Goal: Contribute content

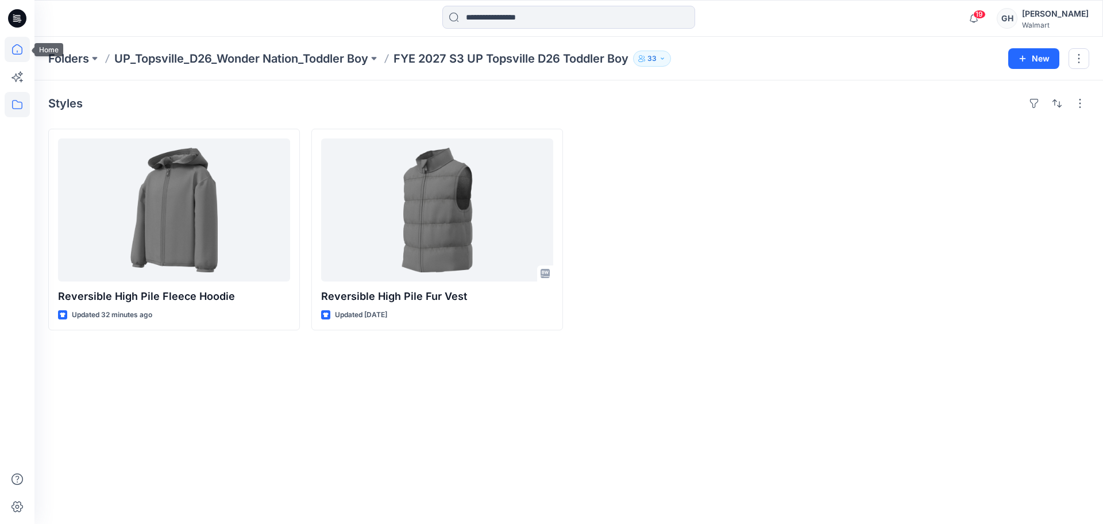
click at [11, 54] on icon at bounding box center [17, 49] width 25 height 25
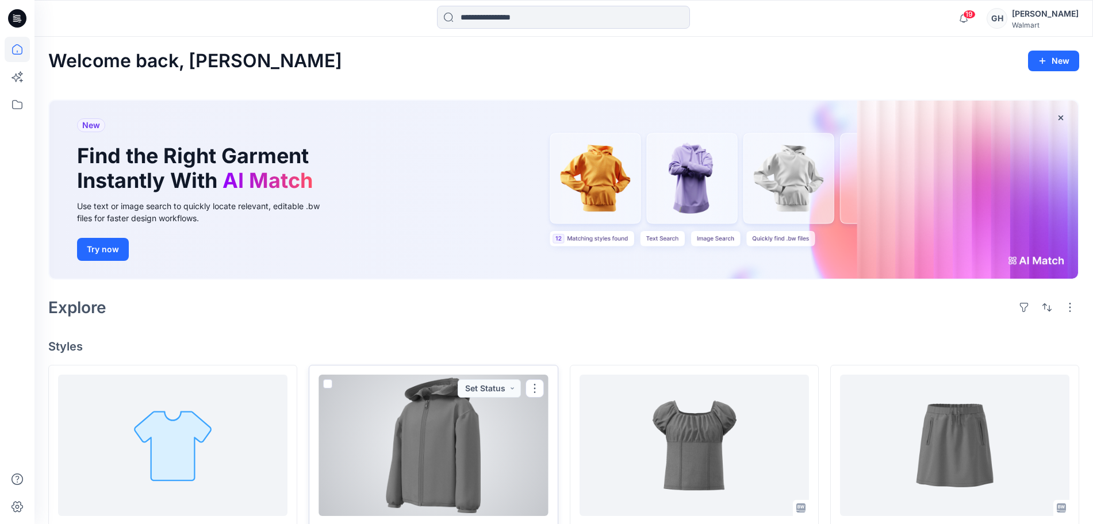
click at [508, 457] on div at bounding box center [432, 445] width 229 height 141
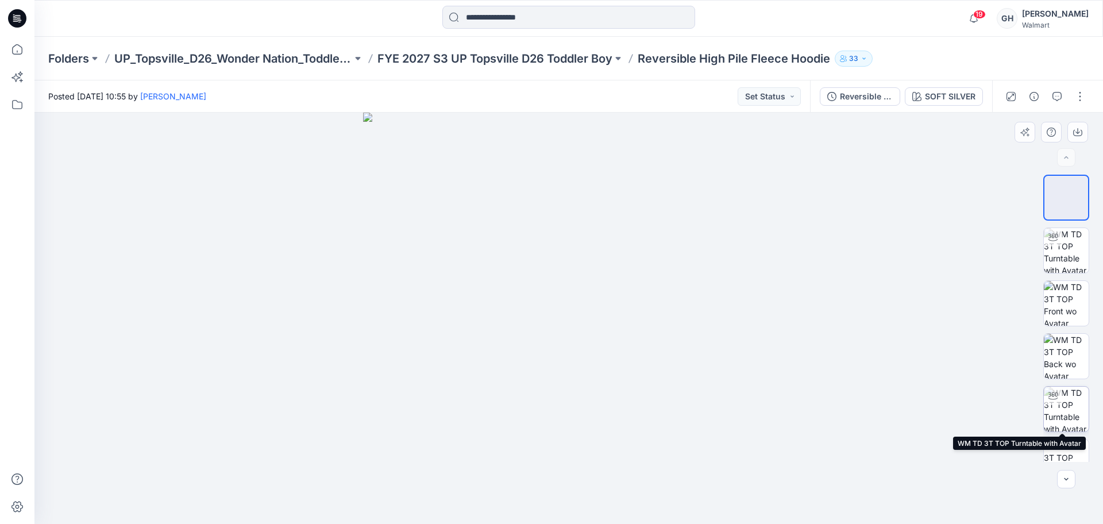
click at [1059, 416] on img at bounding box center [1066, 409] width 45 height 45
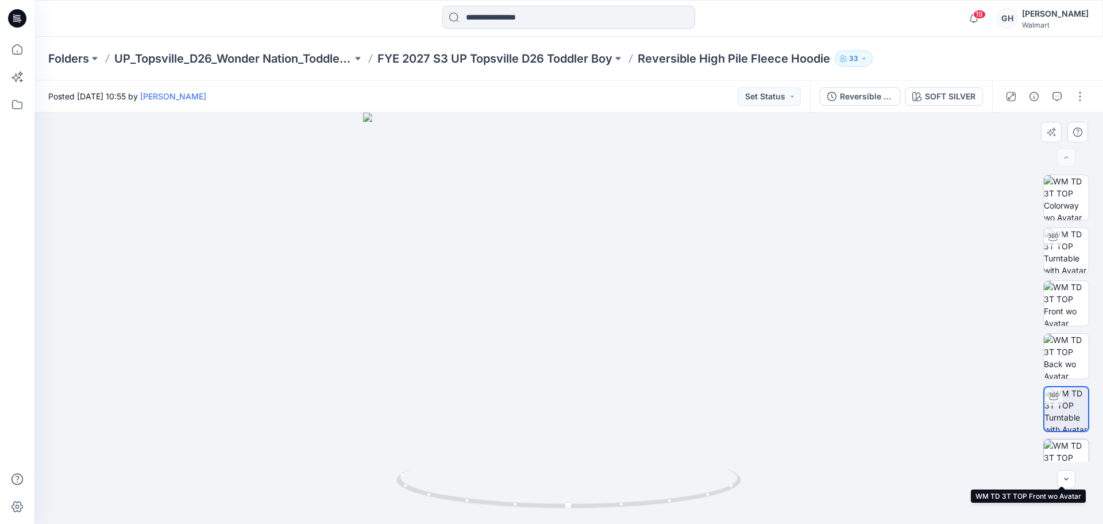
click at [1066, 460] on img at bounding box center [1066, 462] width 45 height 45
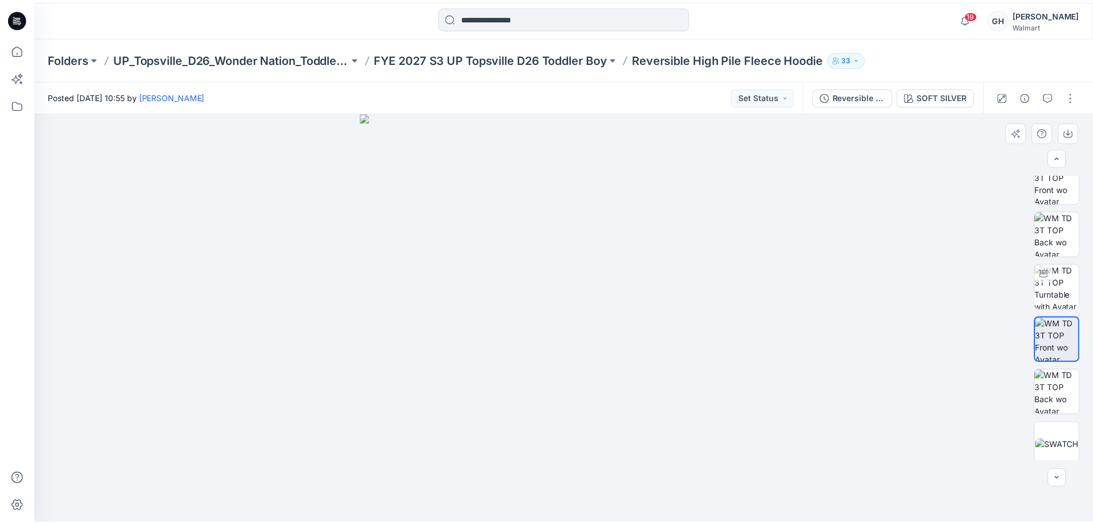
scroll to position [144, 0]
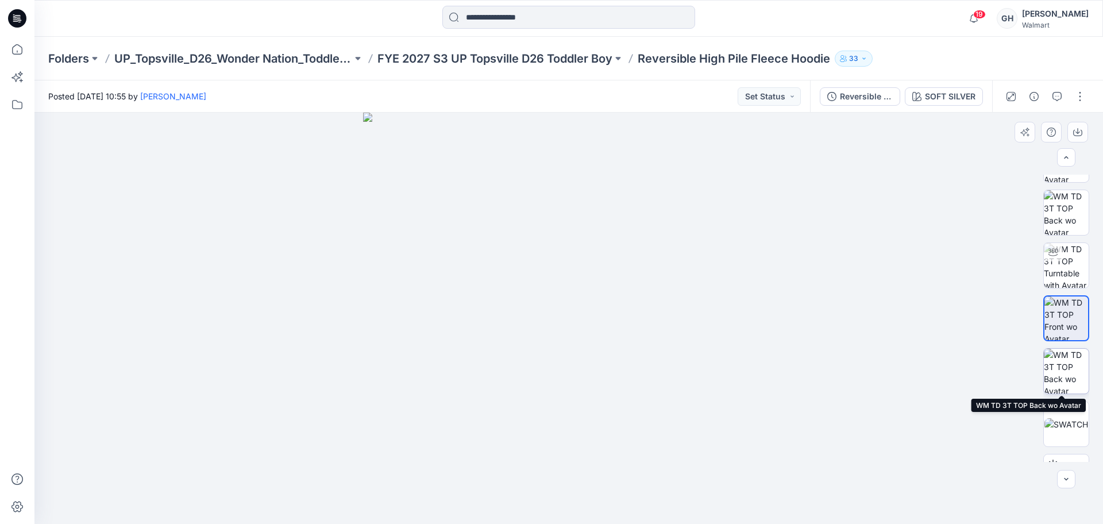
click at [1067, 360] on img at bounding box center [1066, 371] width 45 height 45
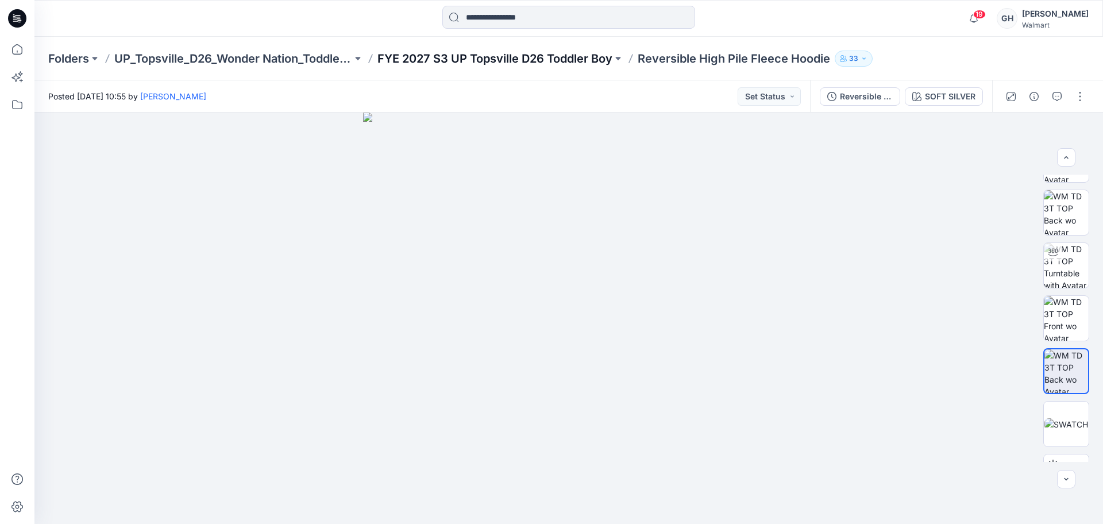
click at [496, 64] on p "FYE 2027 S3 UP Topsville D26 Toddler Boy" at bounding box center [495, 59] width 235 height 16
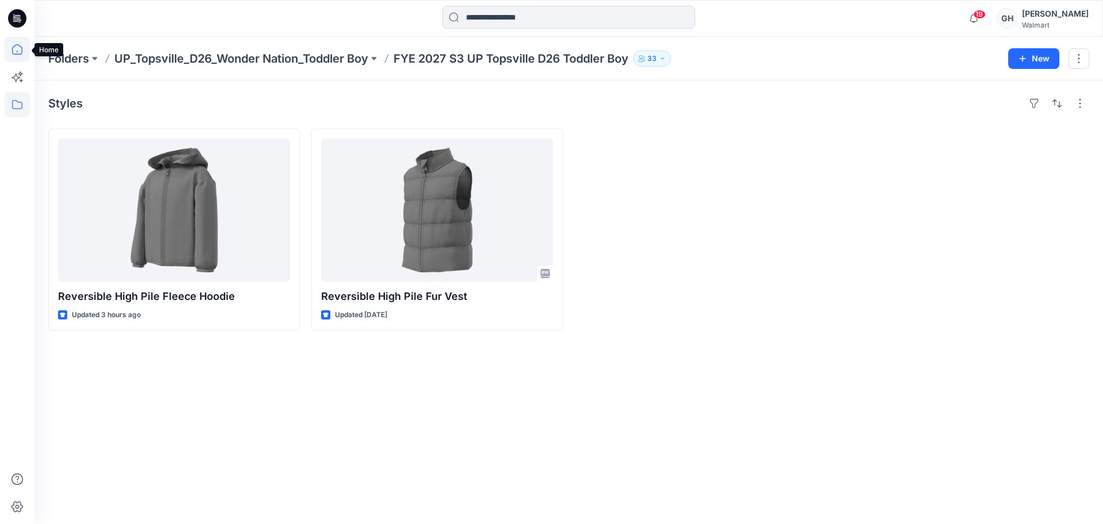
click at [24, 48] on icon at bounding box center [17, 49] width 25 height 25
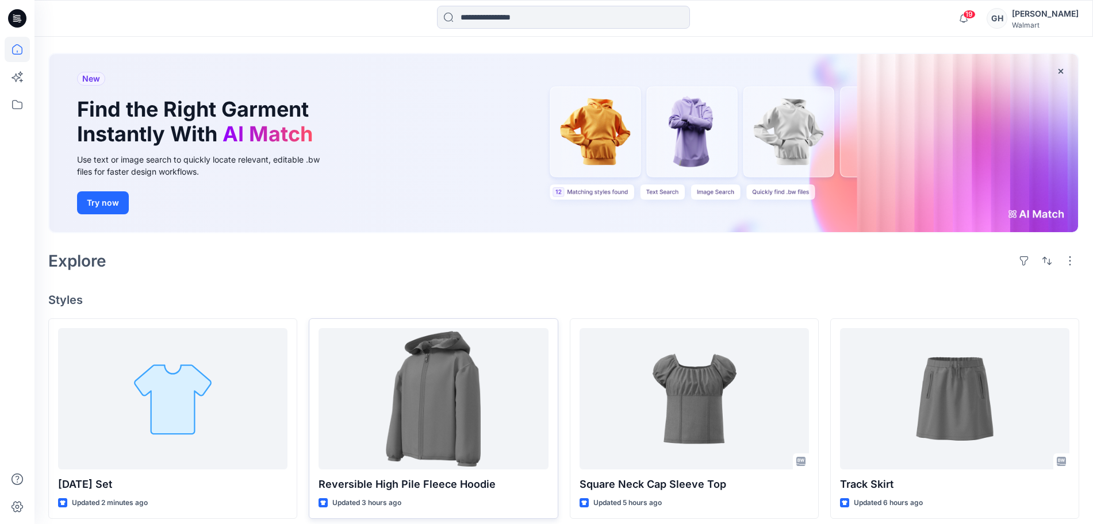
scroll to position [72, 0]
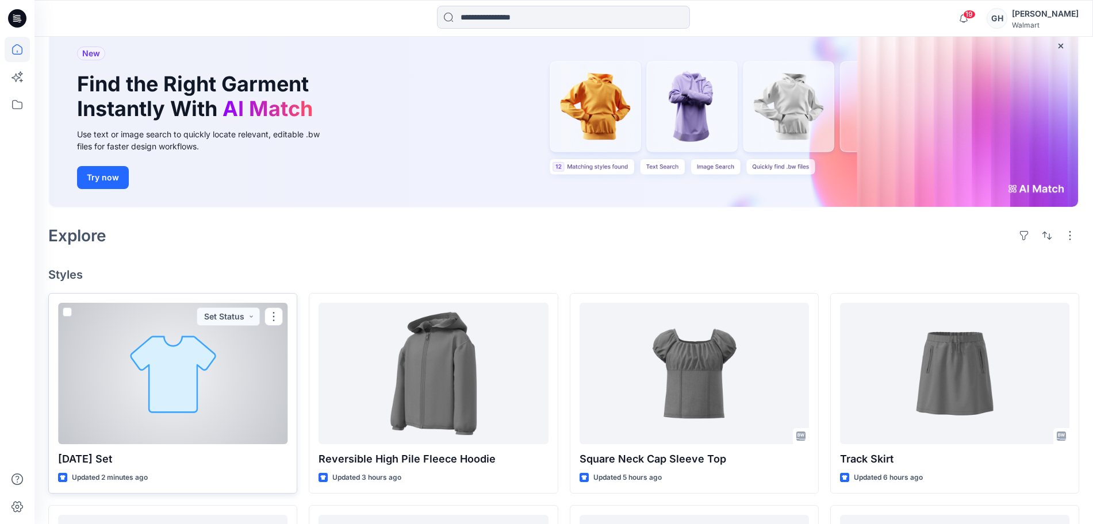
click at [208, 413] on div at bounding box center [172, 373] width 229 height 141
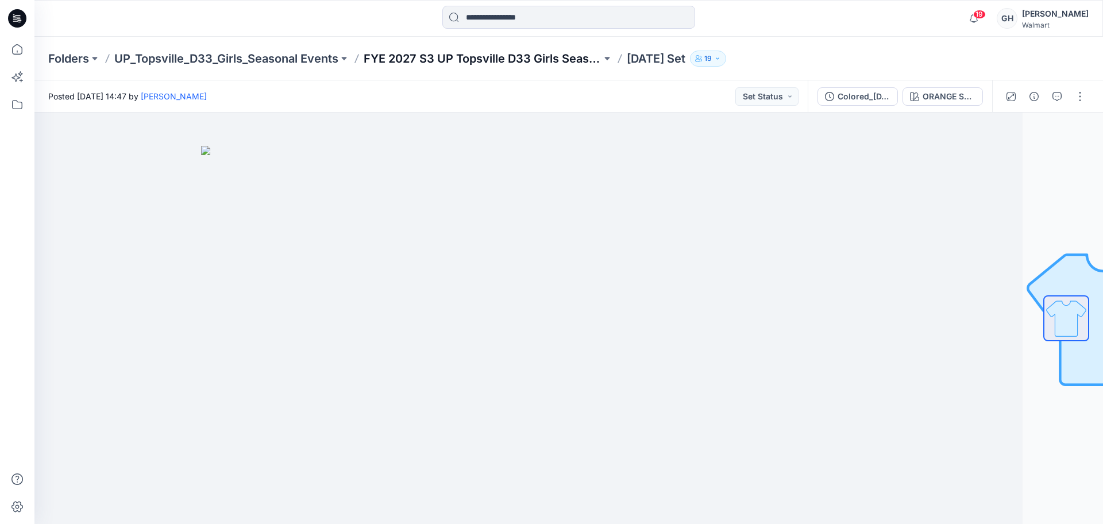
click at [459, 59] on p "FYE 2027 S3 UP Topsville D33 Girls Seasonal" at bounding box center [483, 59] width 238 height 16
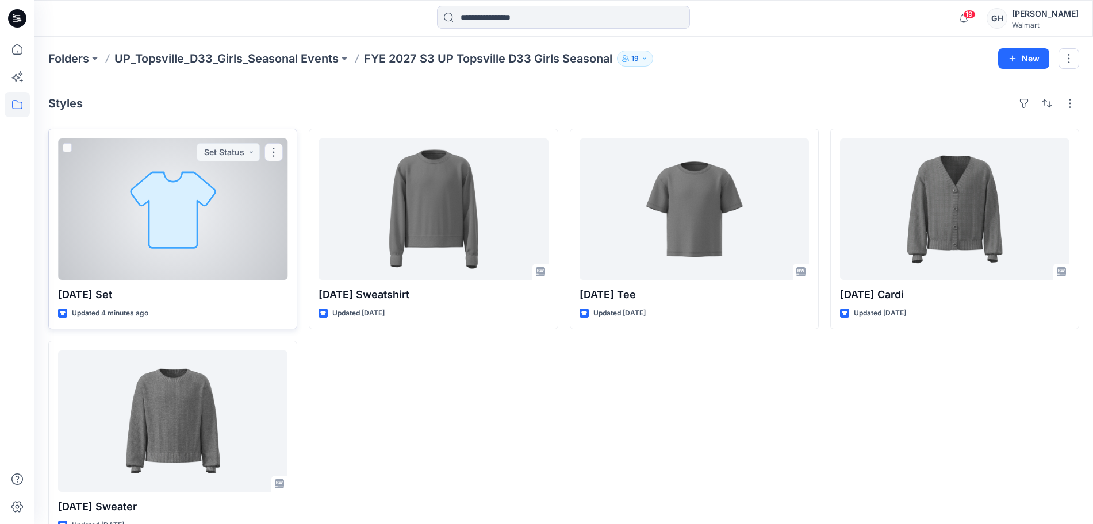
drag, startPoint x: 178, startPoint y: 257, endPoint x: 228, endPoint y: 248, distance: 50.9
click at [178, 257] on div at bounding box center [172, 209] width 229 height 141
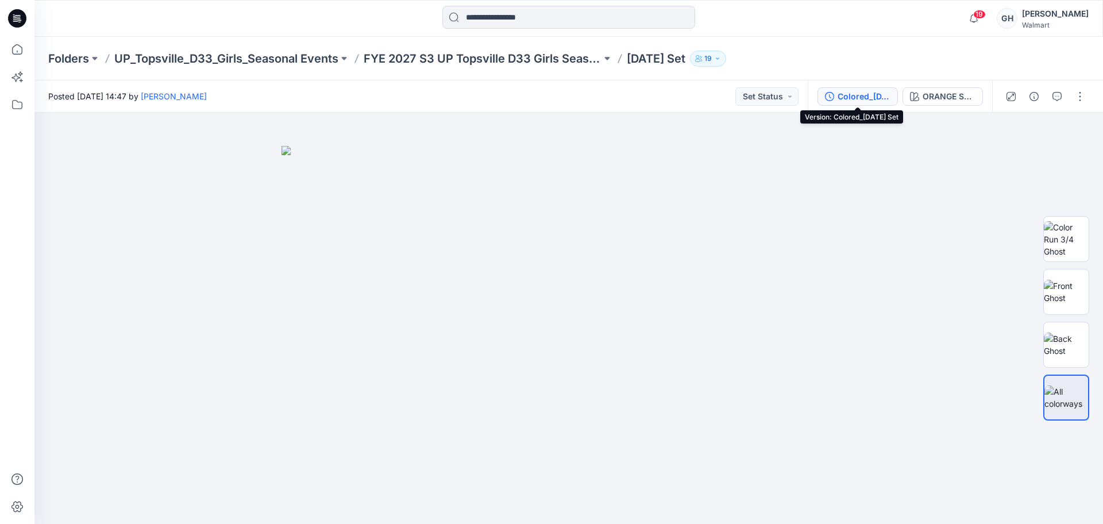
click at [869, 94] on div "Colored_[DATE] Set" at bounding box center [864, 96] width 53 height 13
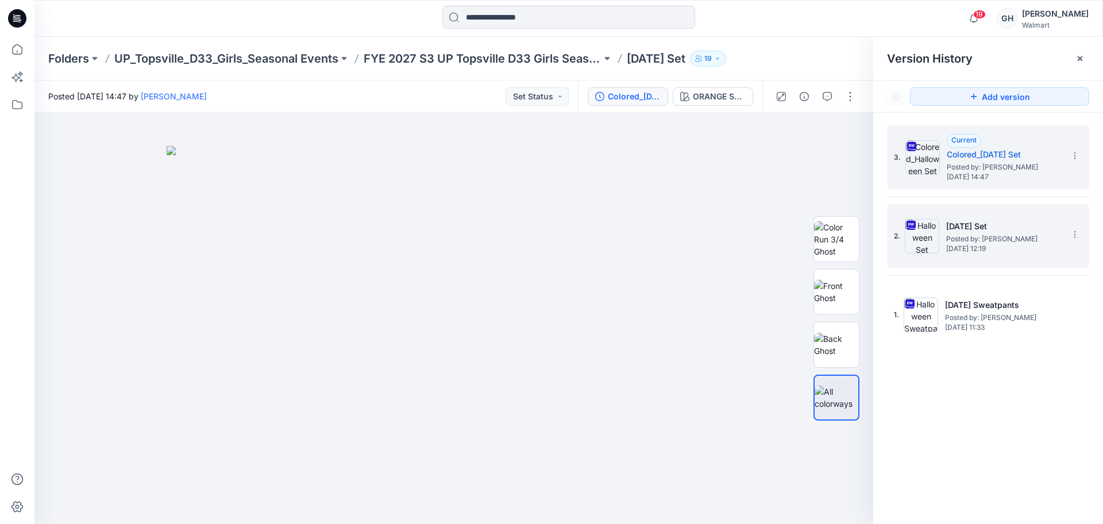
click at [966, 243] on span "Posted by: [PERSON_NAME]" at bounding box center [1004, 238] width 115 height 11
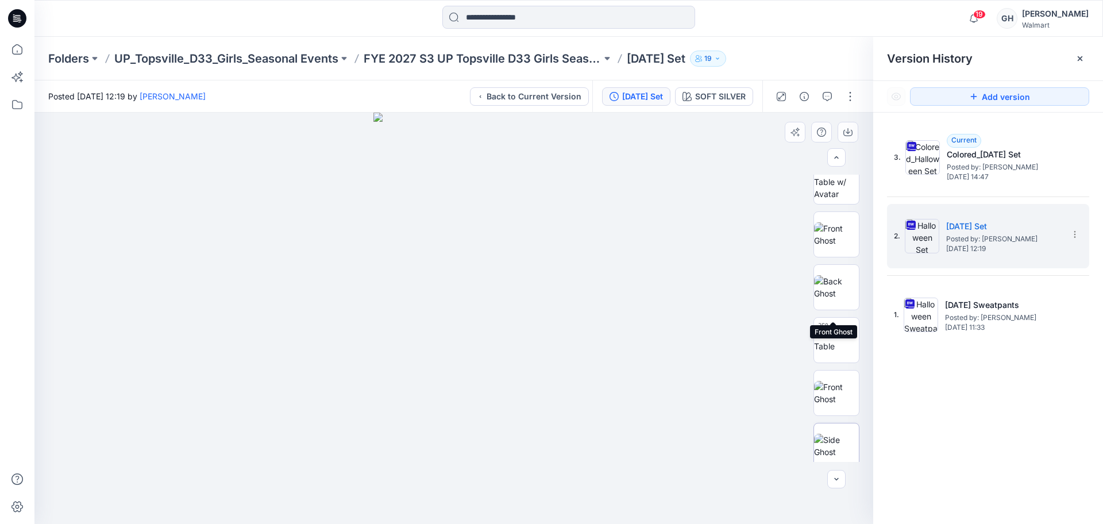
scroll to position [182, 0]
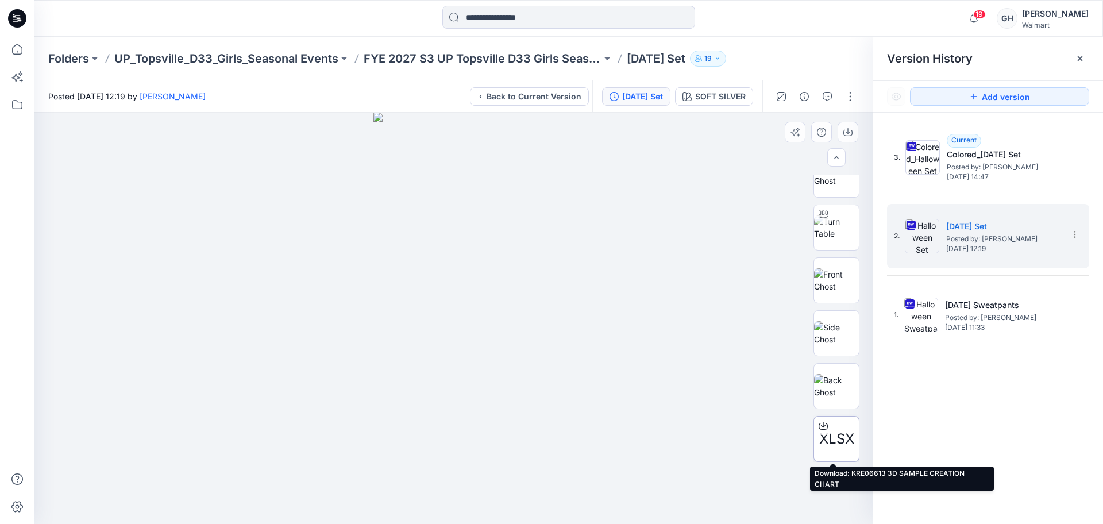
click at [820, 429] on icon at bounding box center [823, 425] width 9 height 9
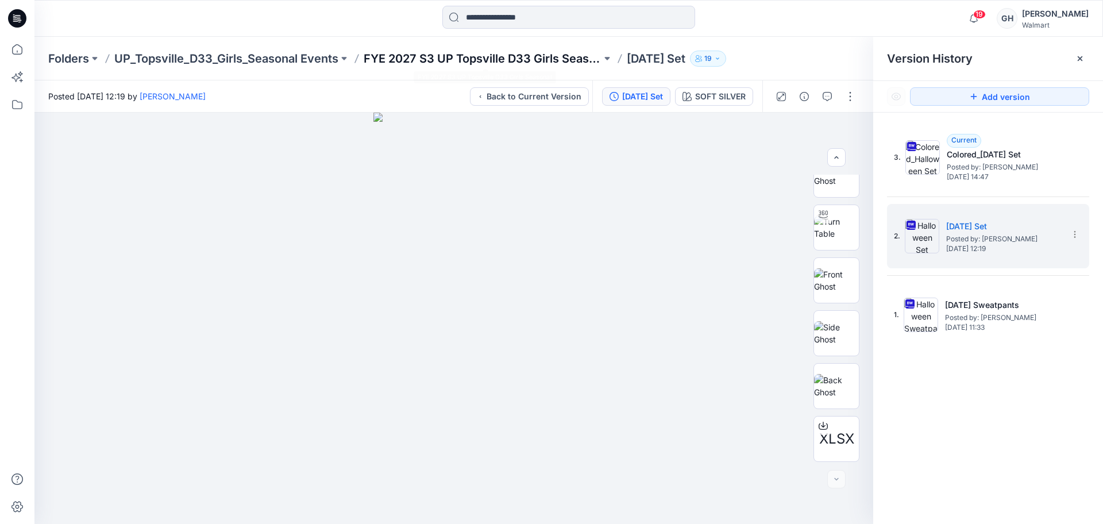
click at [479, 51] on p "FYE 2027 S3 UP Topsville D33 Girls Seasonal" at bounding box center [483, 59] width 238 height 16
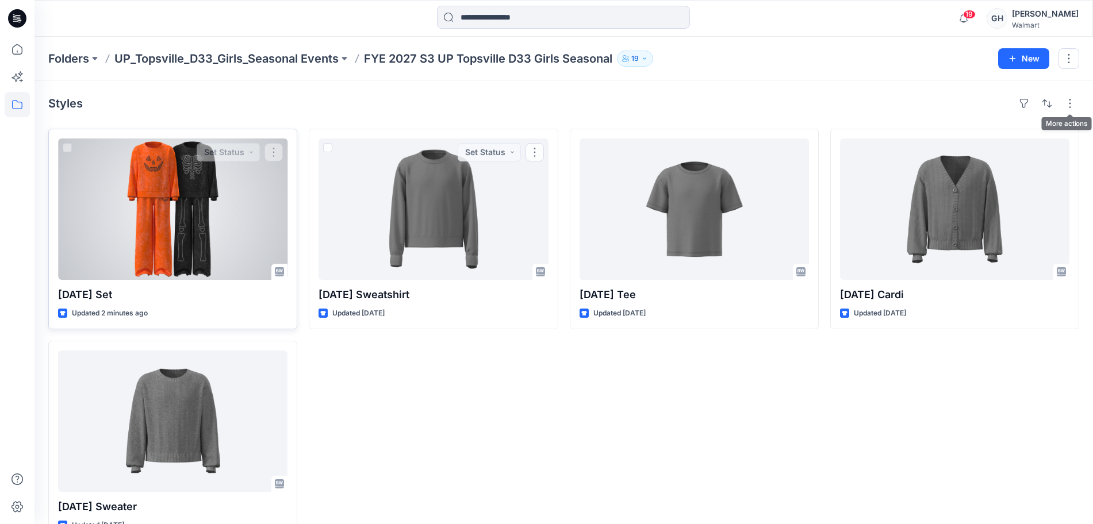
click at [230, 248] on div at bounding box center [172, 209] width 229 height 141
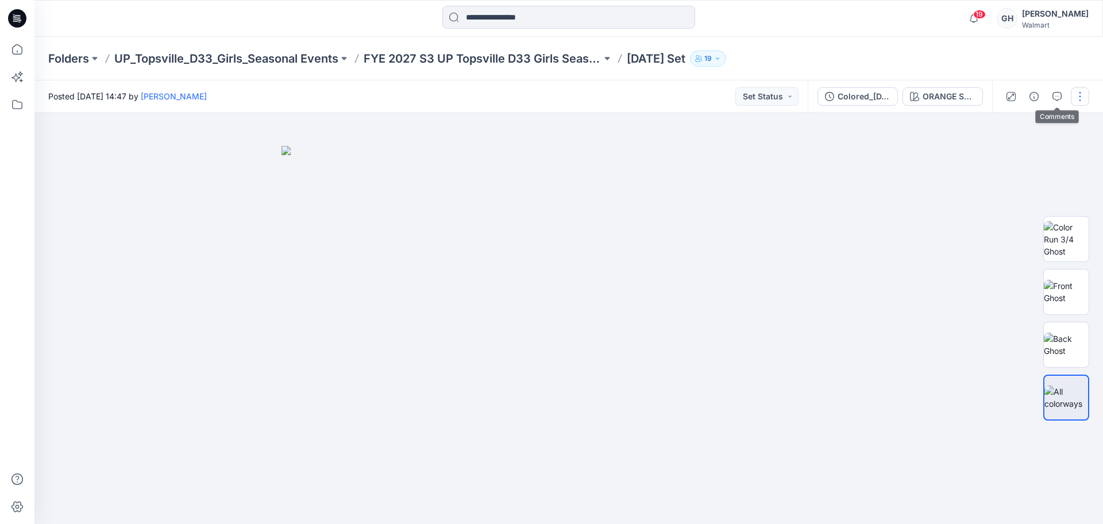
click at [1071, 94] on button "button" at bounding box center [1080, 96] width 18 height 18
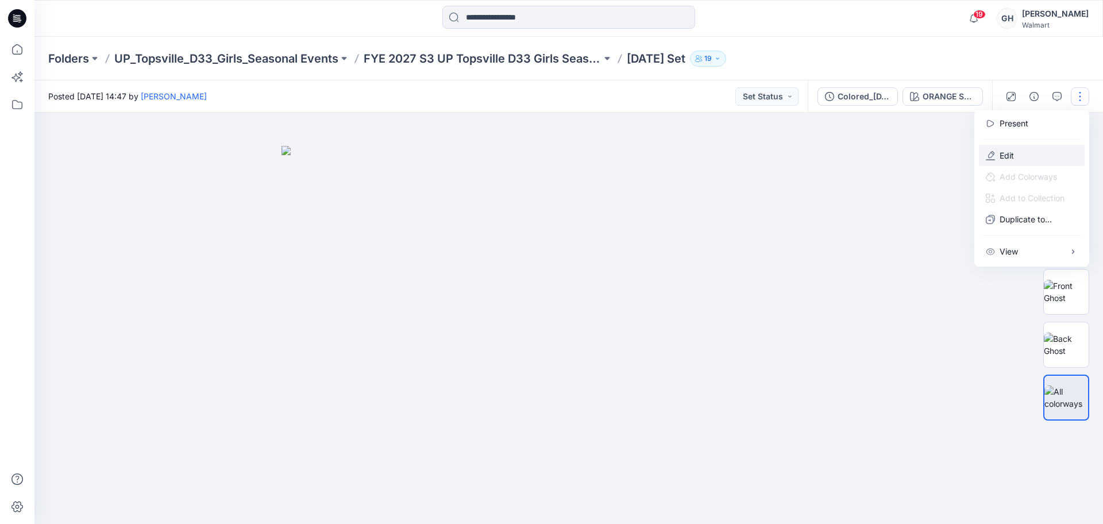
click at [1002, 156] on p "Edit" at bounding box center [1007, 155] width 14 height 12
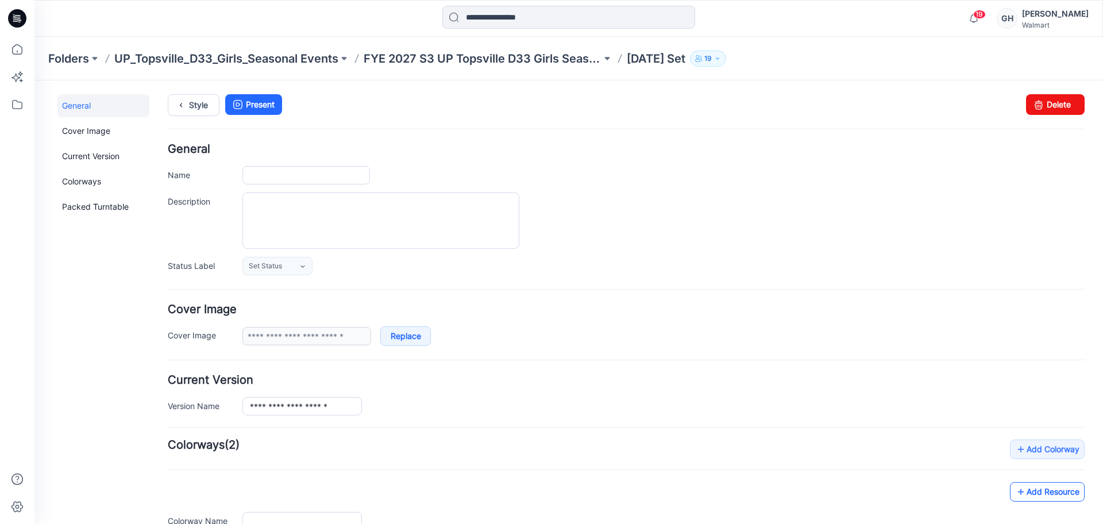
type input "**********"
click at [1040, 494] on div "**********" at bounding box center [626, 498] width 917 height 117
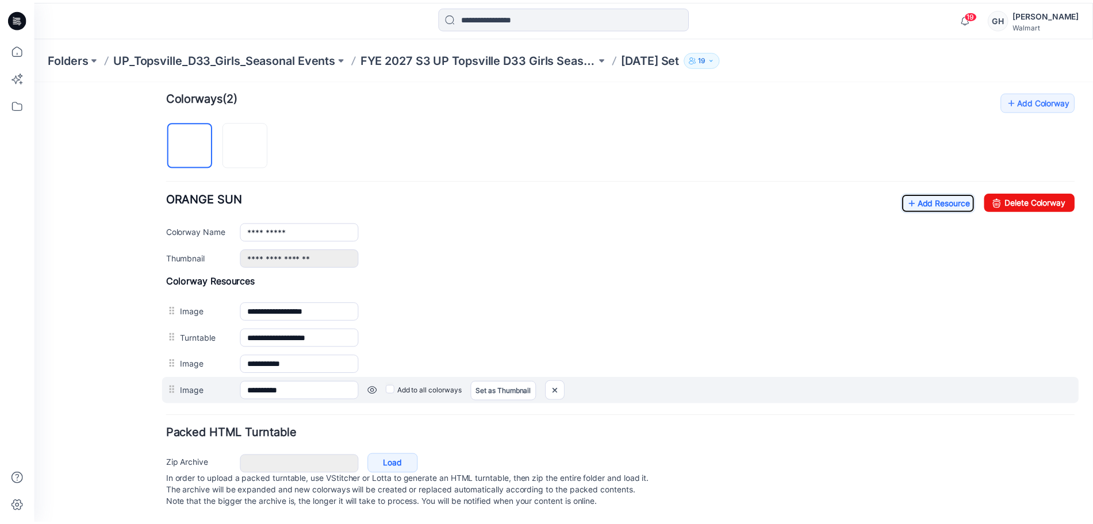
scroll to position [360, 0]
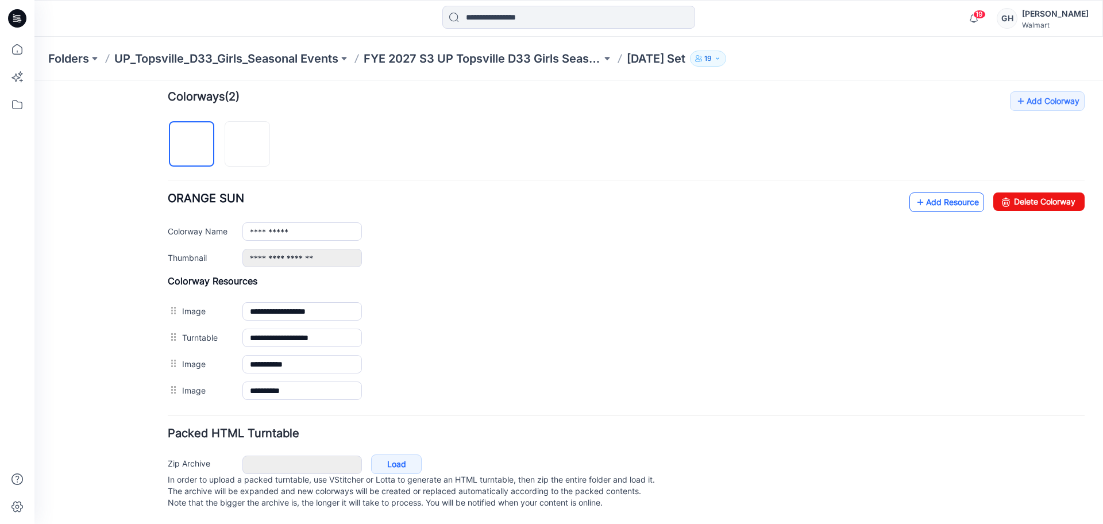
click at [933, 193] on link "Add Resource" at bounding box center [947, 203] width 75 height 20
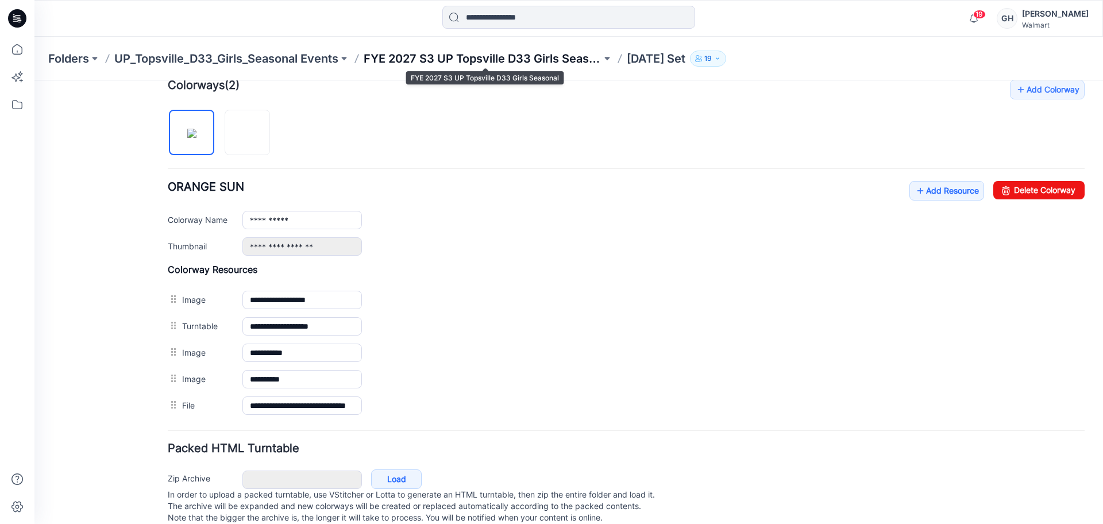
click at [491, 58] on p "FYE 2027 S3 UP Topsville D33 Girls Seasonal" at bounding box center [483, 59] width 238 height 16
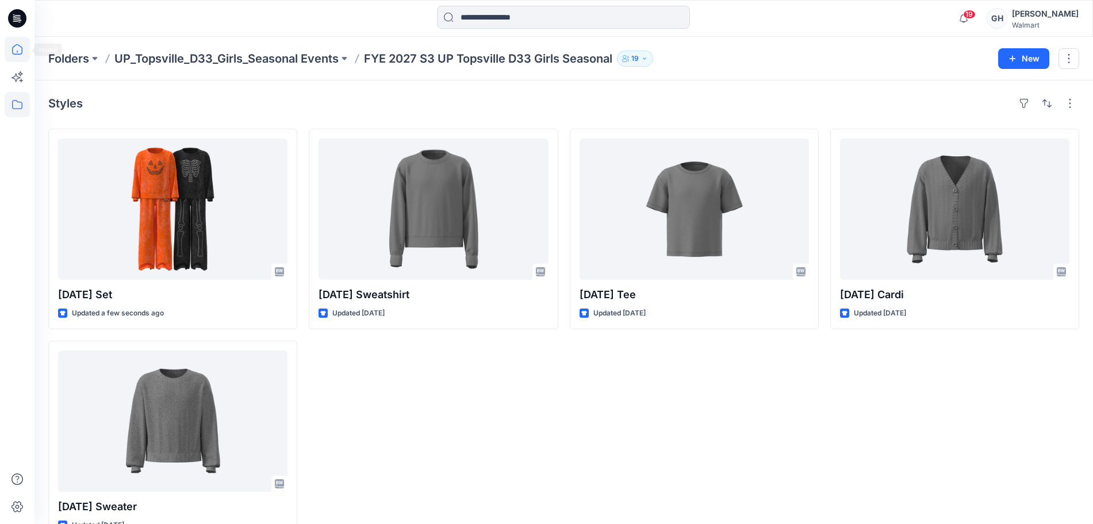
click at [7, 51] on icon at bounding box center [17, 49] width 25 height 25
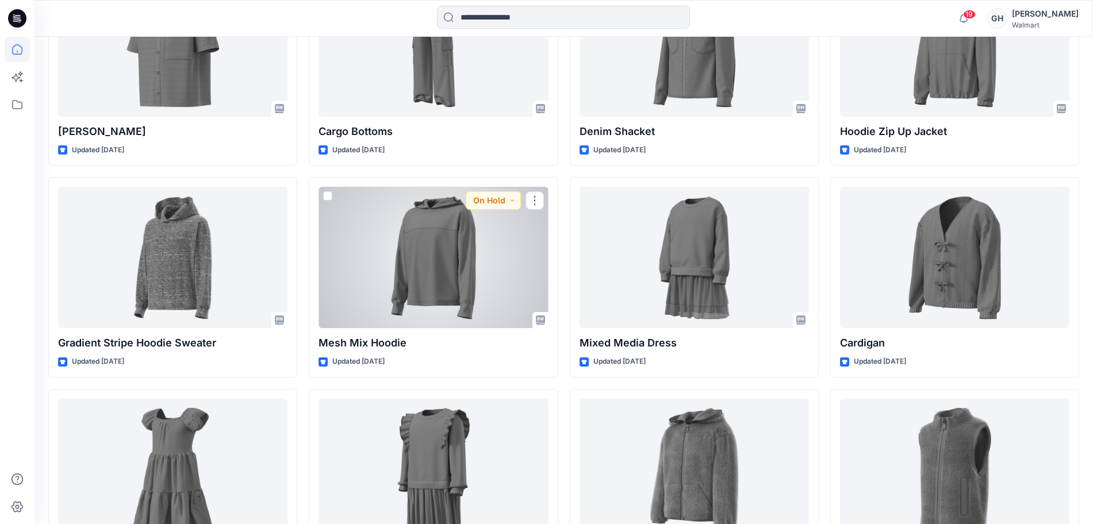
scroll to position [2642, 0]
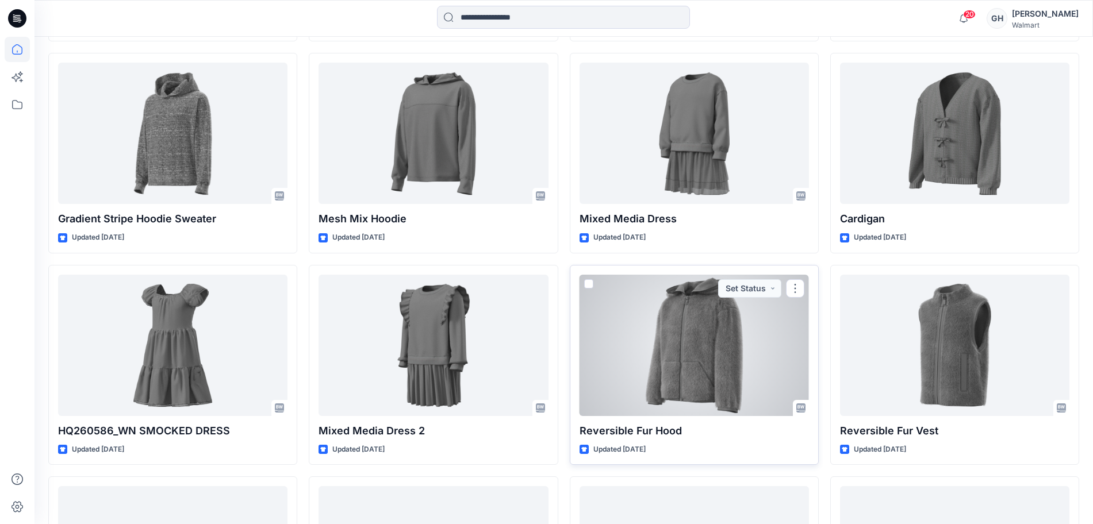
click at [697, 367] on div at bounding box center [693, 345] width 229 height 141
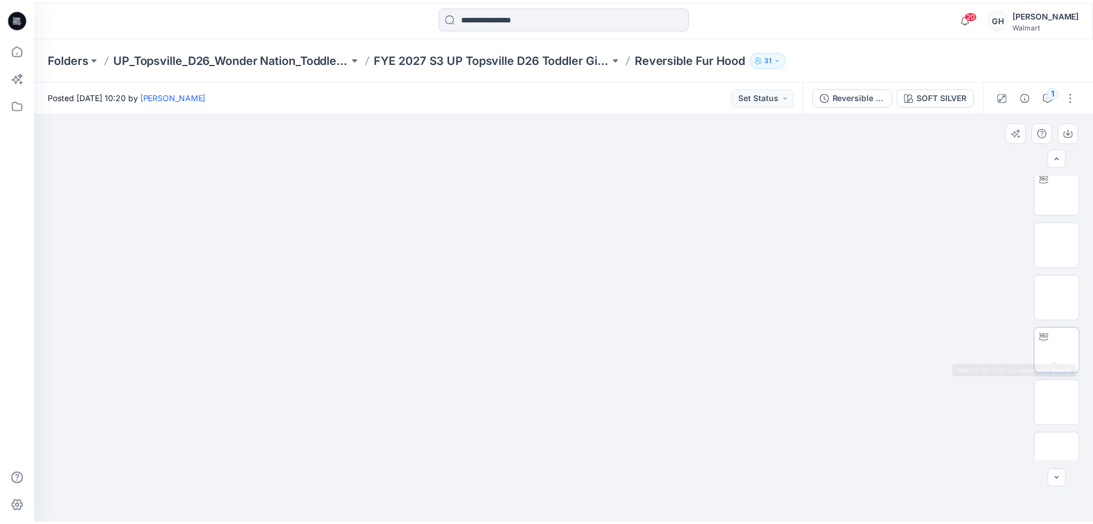
scroll to position [72, 0]
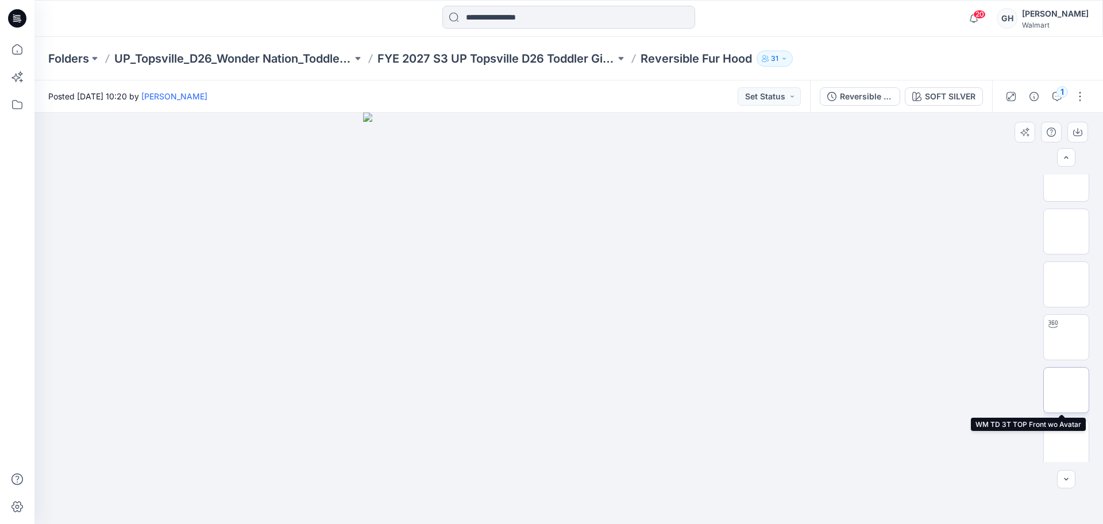
click at [1067, 390] on img at bounding box center [1067, 390] width 0 height 0
click at [1060, 419] on div "XLSX" at bounding box center [1067, 318] width 46 height 287
click at [1067, 337] on img at bounding box center [1067, 337] width 0 height 0
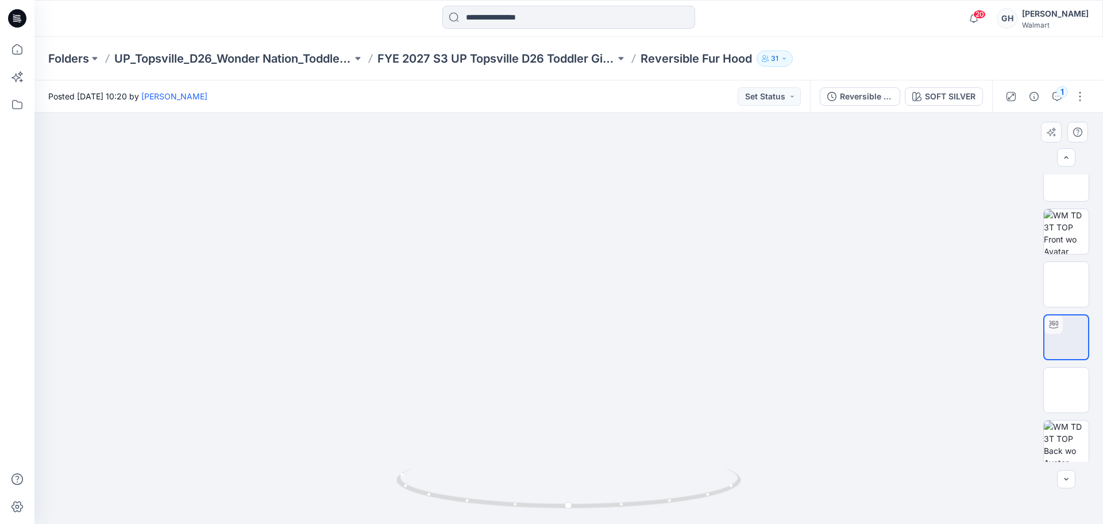
drag, startPoint x: 567, startPoint y: 151, endPoint x: 597, endPoint y: 364, distance: 215.9
click at [597, 96] on img at bounding box center [569, 96] width 820 height 0
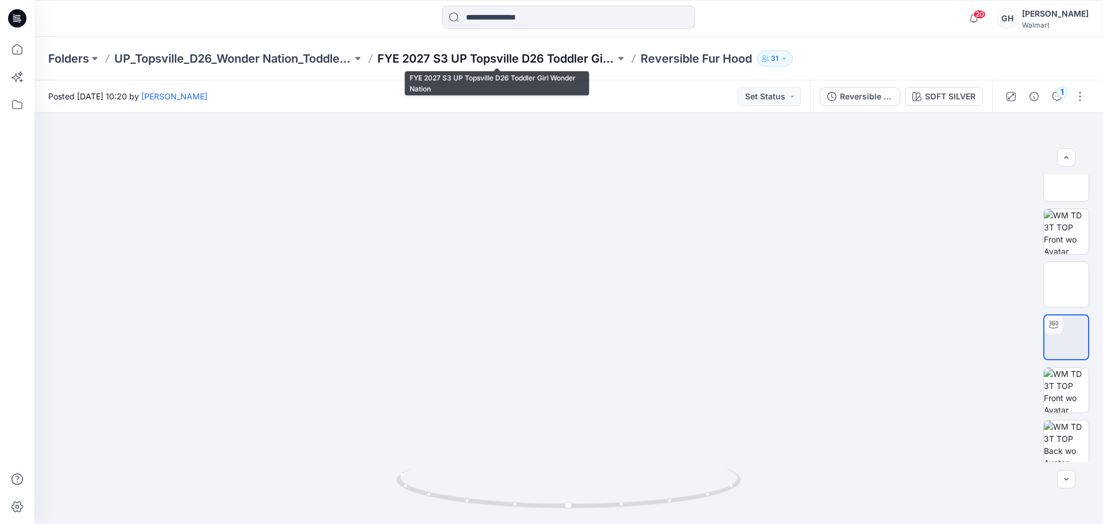
click at [528, 58] on p "FYE 2027 S3 UP Topsville D26 Toddler Girl Wonder Nation" at bounding box center [497, 59] width 238 height 16
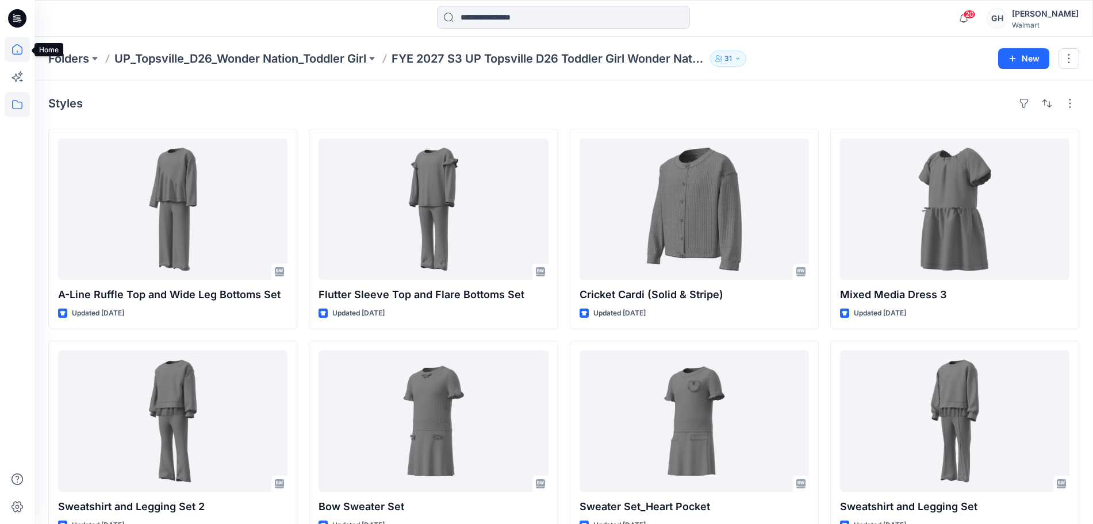
click at [23, 49] on icon at bounding box center [17, 49] width 25 height 25
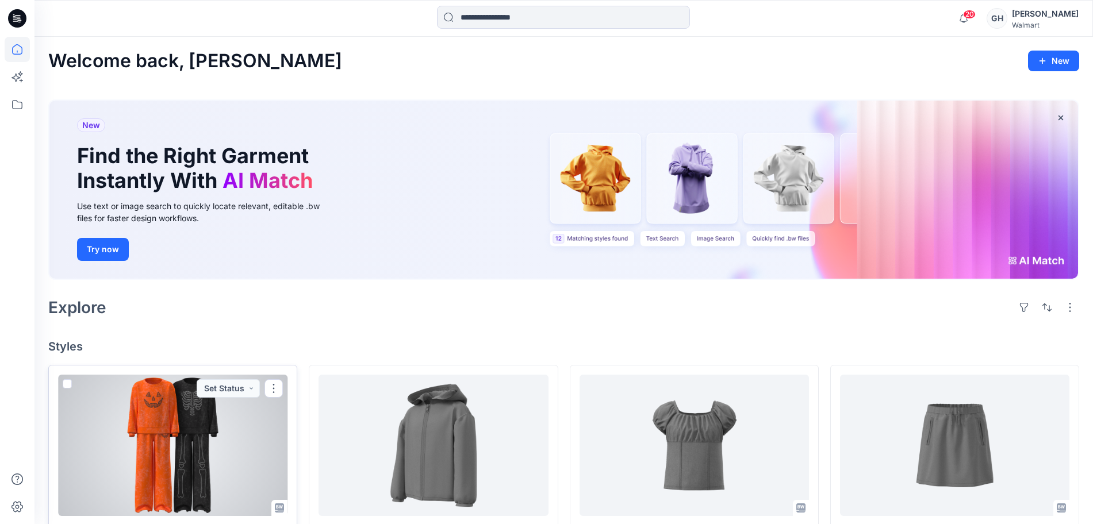
click at [170, 456] on div at bounding box center [172, 445] width 229 height 141
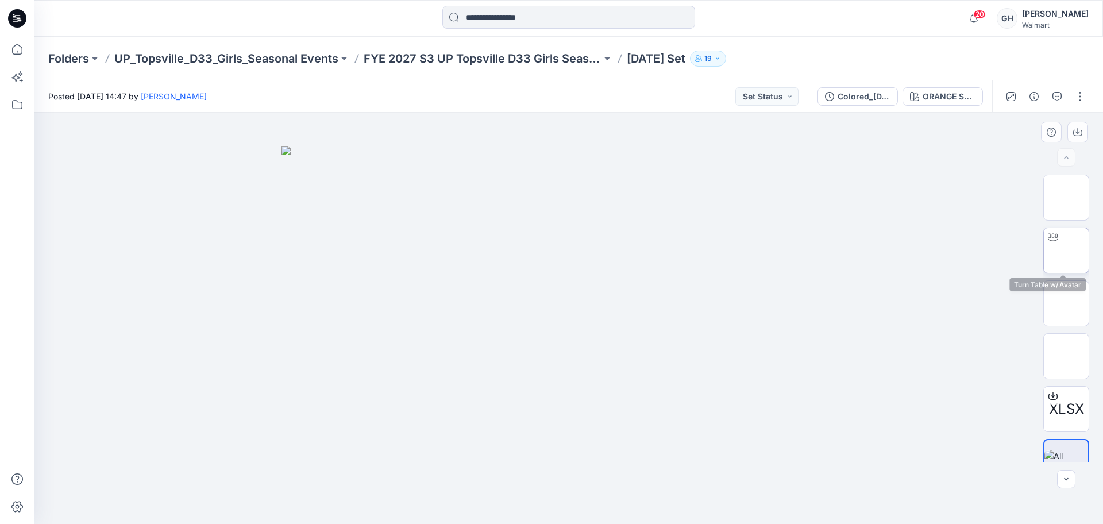
click at [1067, 251] on img at bounding box center [1067, 251] width 0 height 0
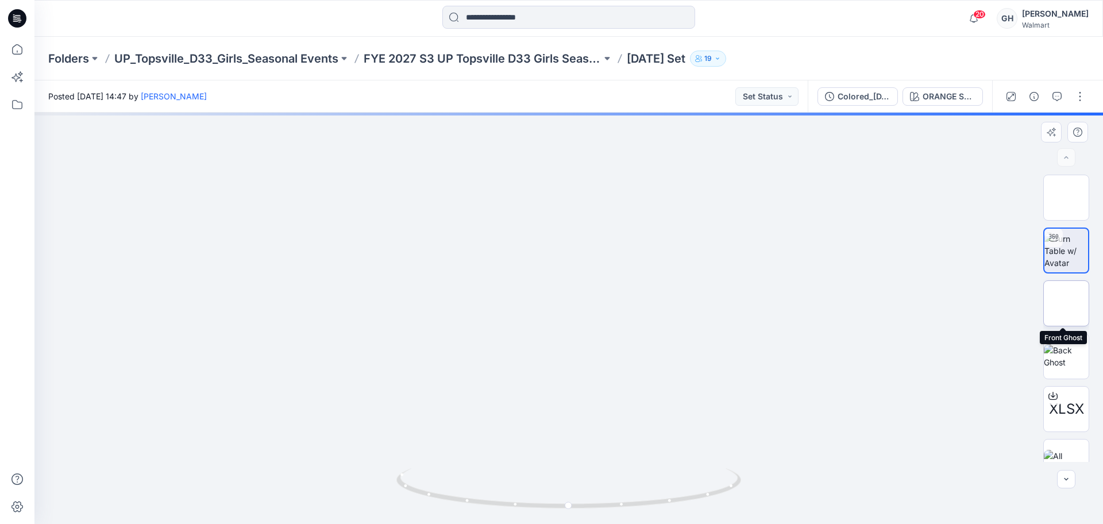
click at [1067, 303] on img at bounding box center [1067, 303] width 0 height 0
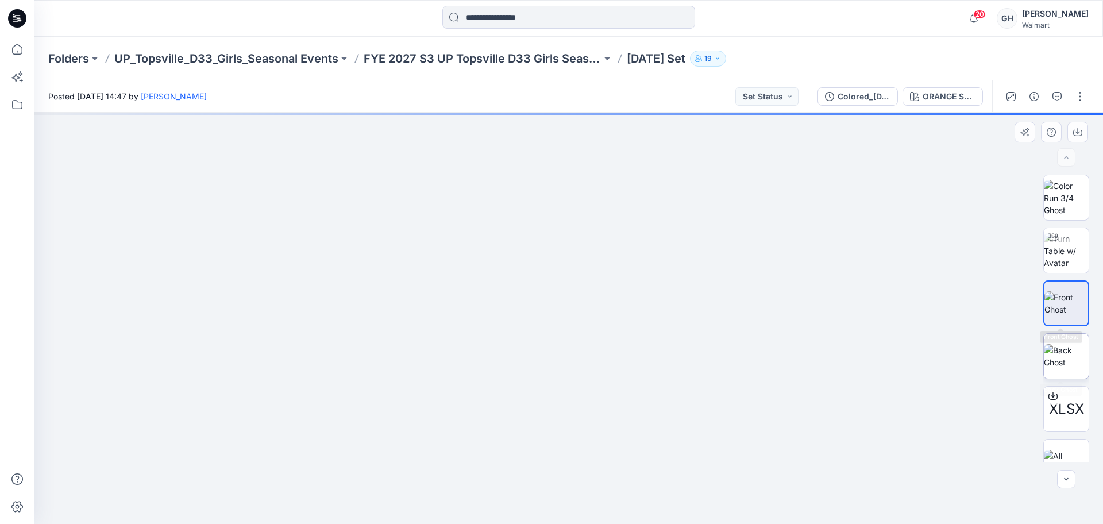
click at [1060, 344] on img at bounding box center [1066, 356] width 45 height 24
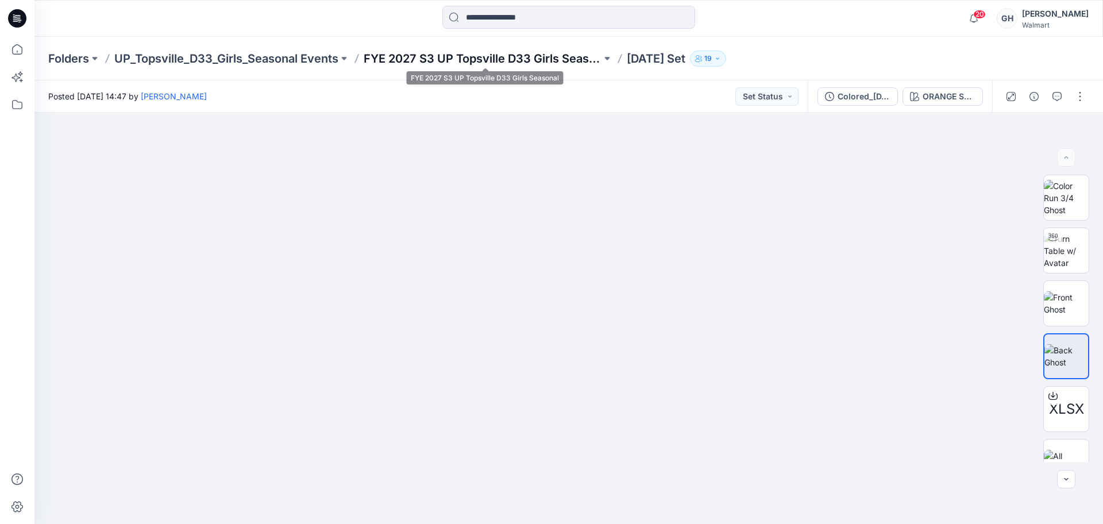
click at [448, 57] on p "FYE 2027 S3 UP Topsville D33 Girls Seasonal" at bounding box center [483, 59] width 238 height 16
